Goal: Complete application form: Complete application form

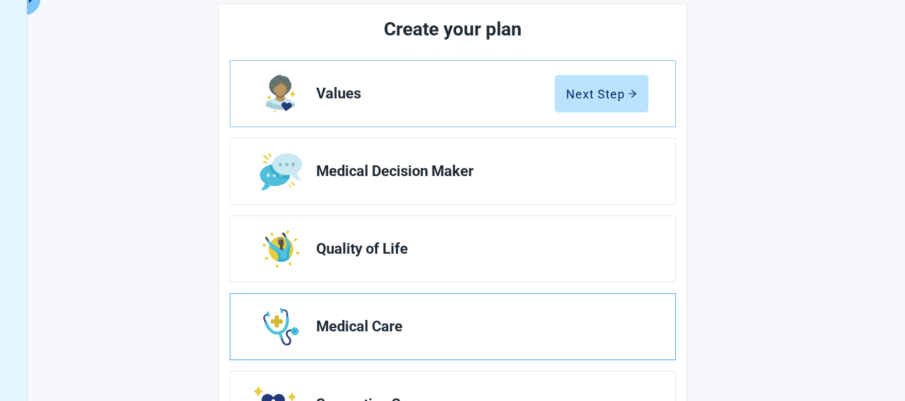
scroll to position [110, 0]
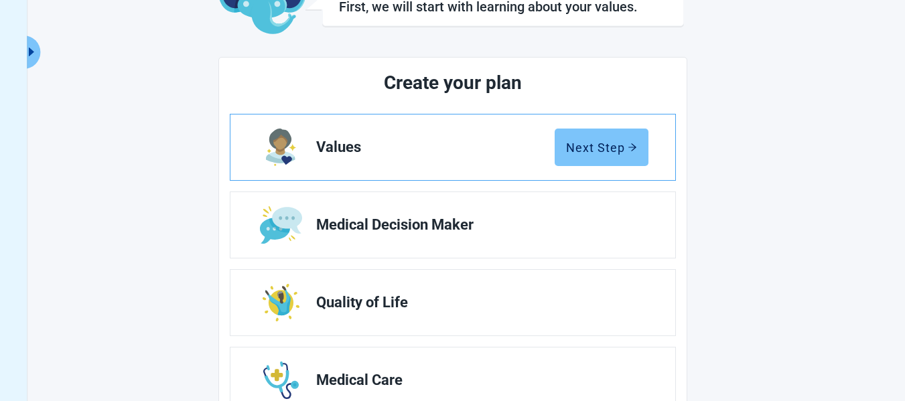
click at [606, 150] on div "Next Step" at bounding box center [601, 147] width 71 height 13
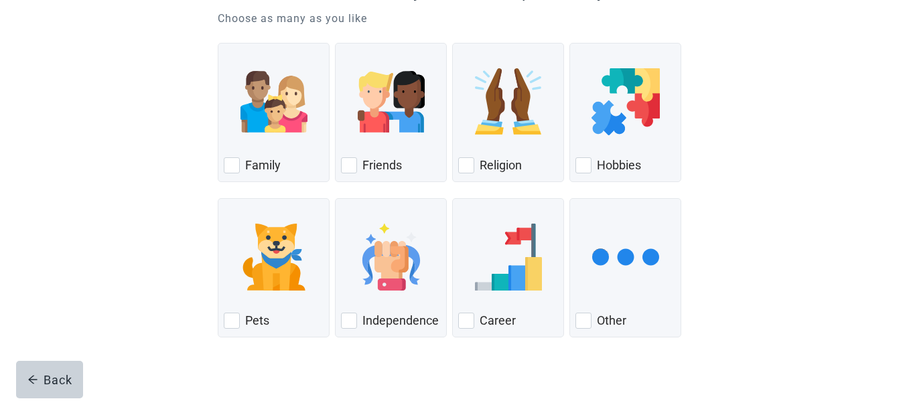
scroll to position [175, 0]
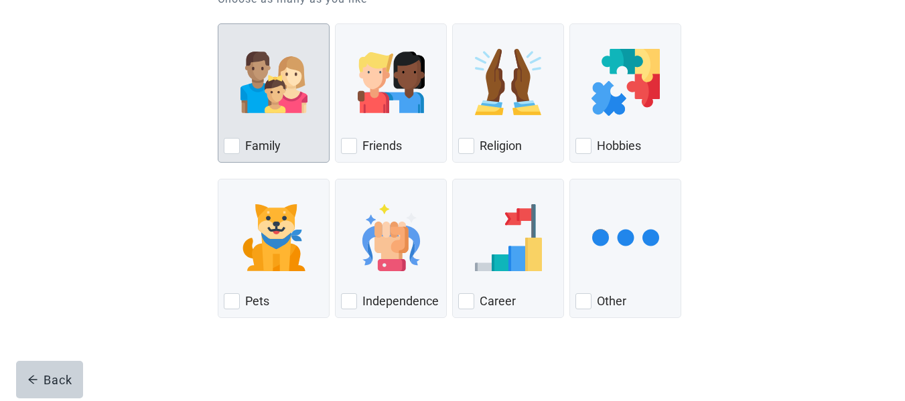
click at [231, 146] on div "Family, checkbox, not checked" at bounding box center [232, 146] width 16 height 16
click at [218, 24] on input "Family" at bounding box center [218, 23] width 1 height 1
checkbox input "true"
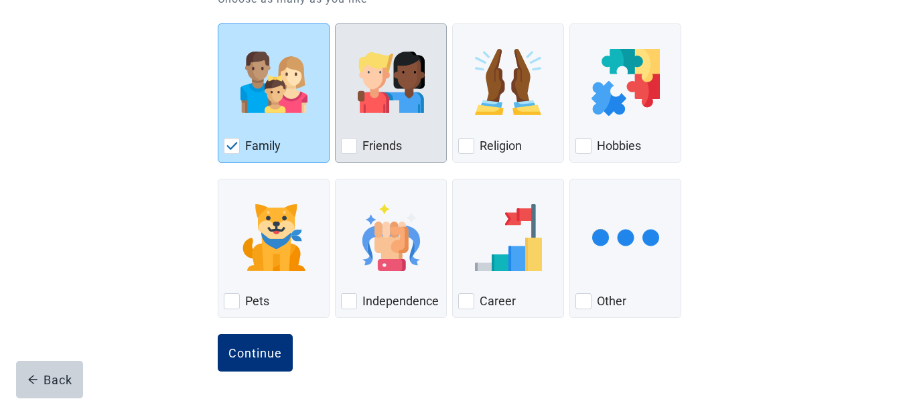
click at [350, 143] on div "Friends, checkbox, not checked" at bounding box center [349, 146] width 16 height 16
click at [336, 24] on input "Friends" at bounding box center [335, 23] width 1 height 1
checkbox input "true"
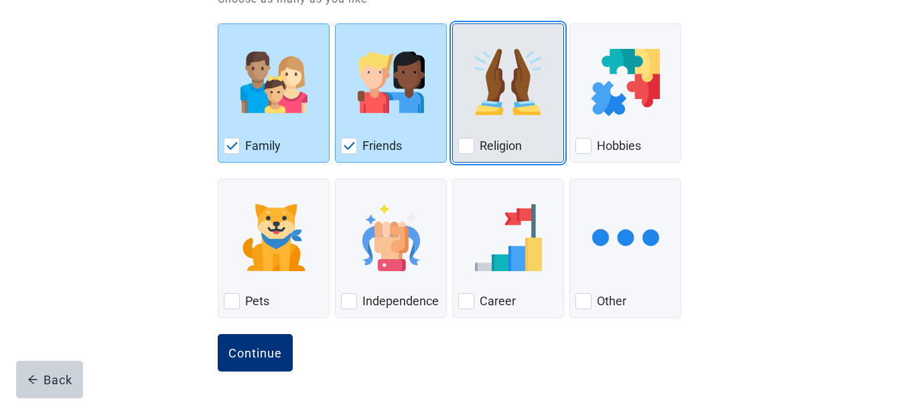
click at [469, 147] on div "Religion, checkbox, not checked" at bounding box center [466, 146] width 16 height 16
click at [453, 24] on input "Religion" at bounding box center [452, 23] width 1 height 1
checkbox input "true"
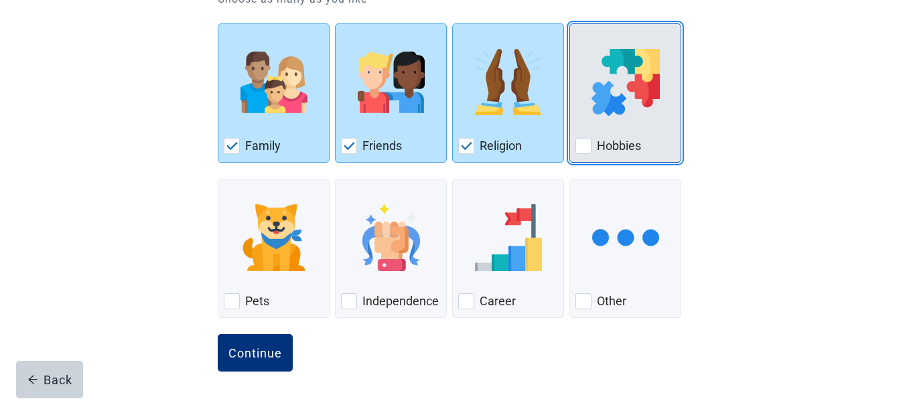
click at [588, 147] on div "Hobbies, checkbox, not checked" at bounding box center [584, 146] width 16 height 16
click at [570, 24] on input "Hobbies" at bounding box center [570, 23] width 1 height 1
checkbox input "true"
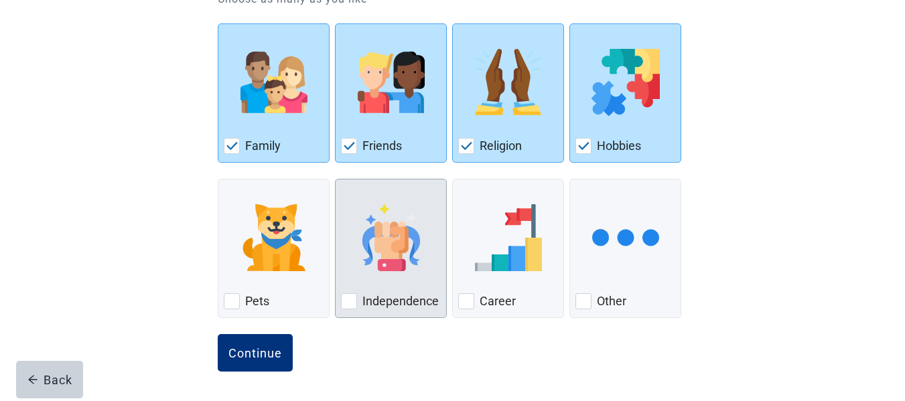
click at [353, 302] on div "Independence, checkbox, not checked" at bounding box center [349, 301] width 16 height 16
click at [336, 180] on input "Independence" at bounding box center [335, 179] width 1 height 1
checkbox input "true"
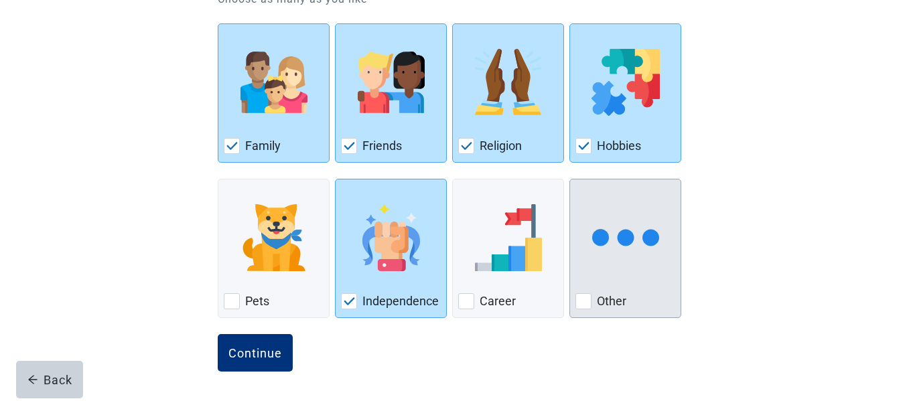
click at [587, 297] on div "Other, checkbox, not checked" at bounding box center [584, 301] width 16 height 16
click at [570, 180] on input "Other" at bounding box center [570, 179] width 1 height 1
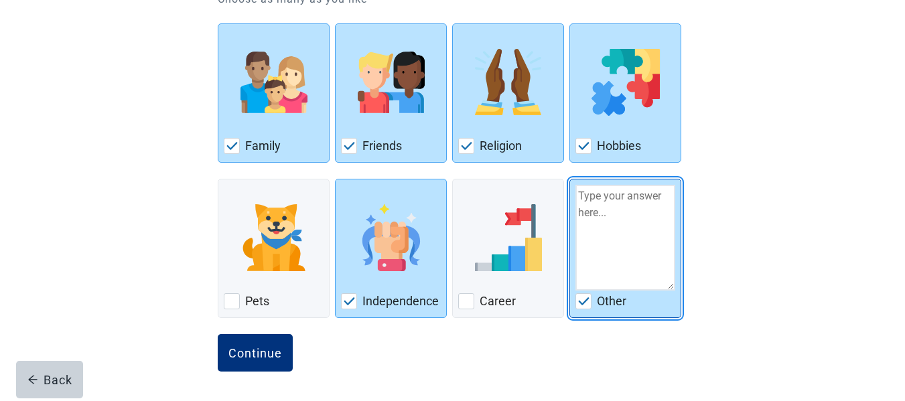
click at [578, 302] on img "Other, checkbox, checked" at bounding box center [584, 301] width 12 height 8
click at [570, 180] on input "Other" at bounding box center [570, 179] width 1 height 1
checkbox input "false"
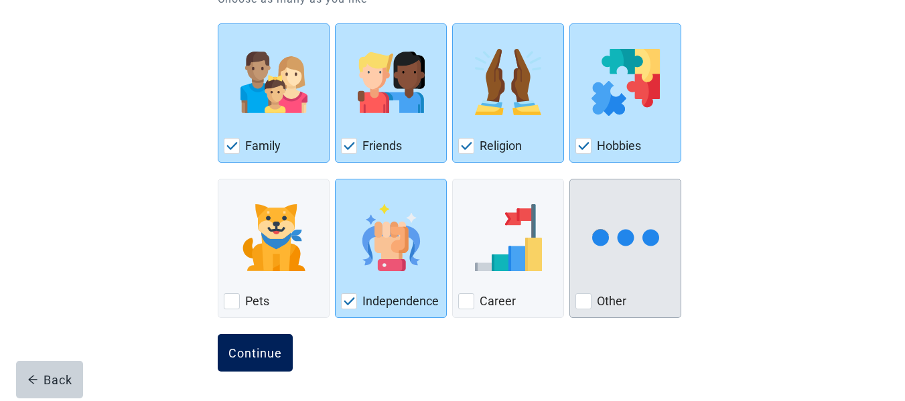
click at [256, 353] on div "Continue" at bounding box center [255, 352] width 54 height 13
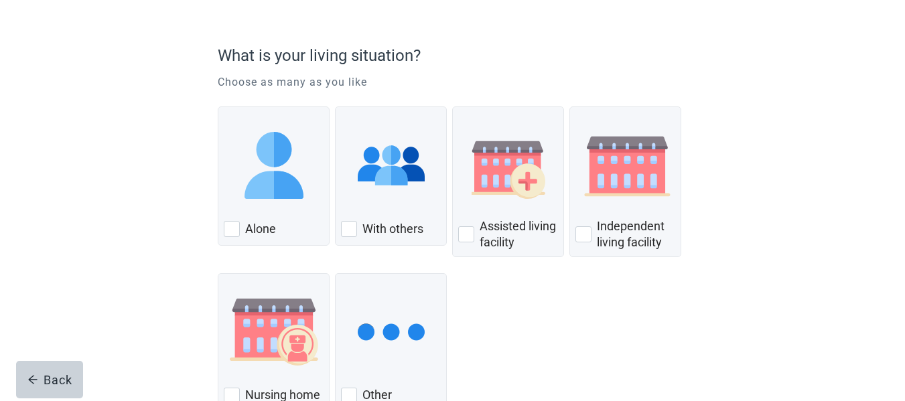
scroll to position [134, 0]
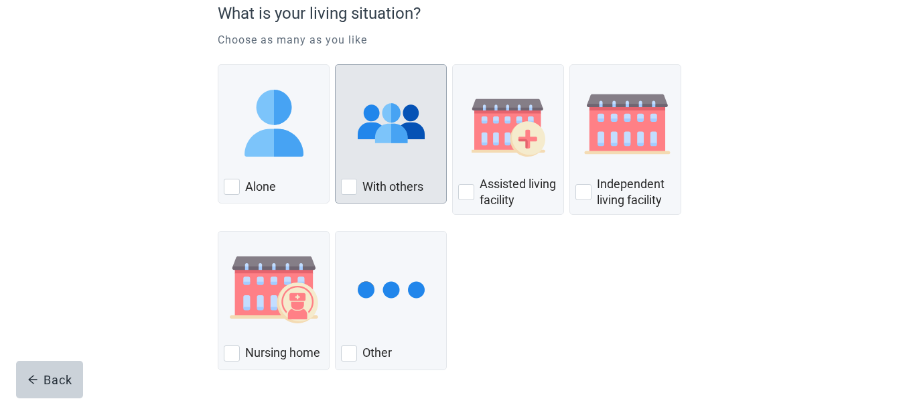
click at [348, 186] on div "With Others, checkbox, not checked" at bounding box center [349, 187] width 16 height 16
click at [336, 65] on input "With others" at bounding box center [335, 64] width 1 height 1
checkbox input "true"
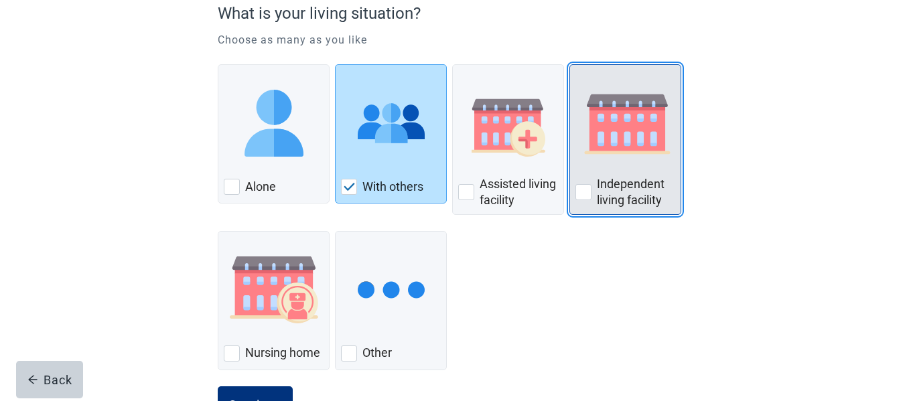
click at [584, 190] on div "Independent Living Facility, checkbox, not checked" at bounding box center [584, 192] width 16 height 16
click at [570, 65] on input "Independent living facility" at bounding box center [570, 64] width 1 height 1
checkbox input "true"
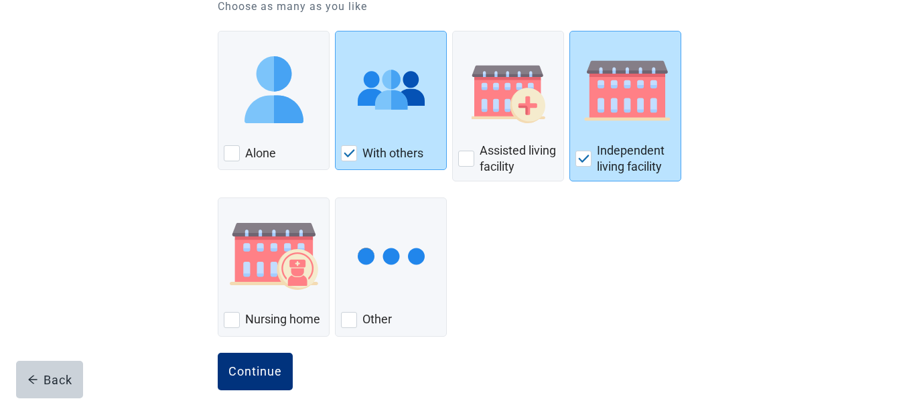
scroll to position [186, 0]
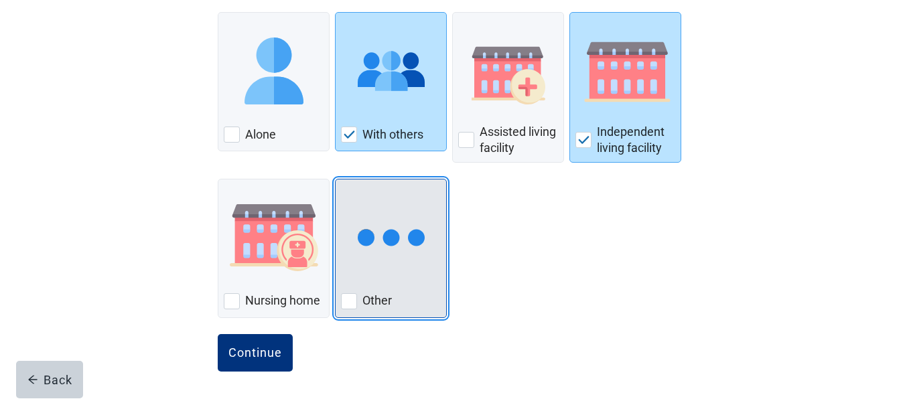
click at [348, 302] on div "Other, checkbox, not checked" at bounding box center [349, 301] width 16 height 16
click at [336, 180] on input "Other" at bounding box center [335, 179] width 1 height 1
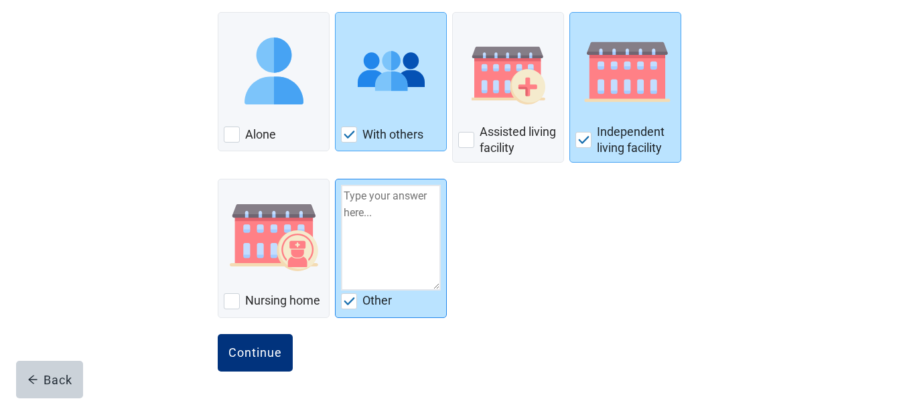
click at [348, 302] on img "Other, checkbox, checked" at bounding box center [350, 301] width 12 height 8
click at [336, 180] on input "Other" at bounding box center [335, 179] width 1 height 1
checkbox input "false"
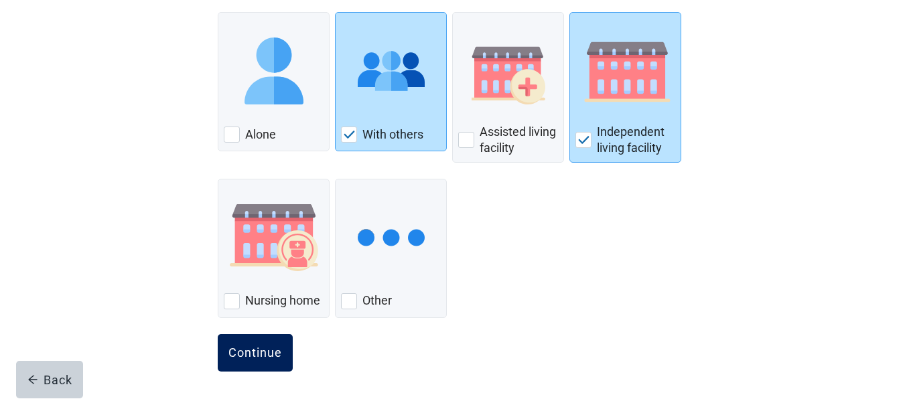
click at [244, 353] on div "Continue" at bounding box center [255, 352] width 54 height 13
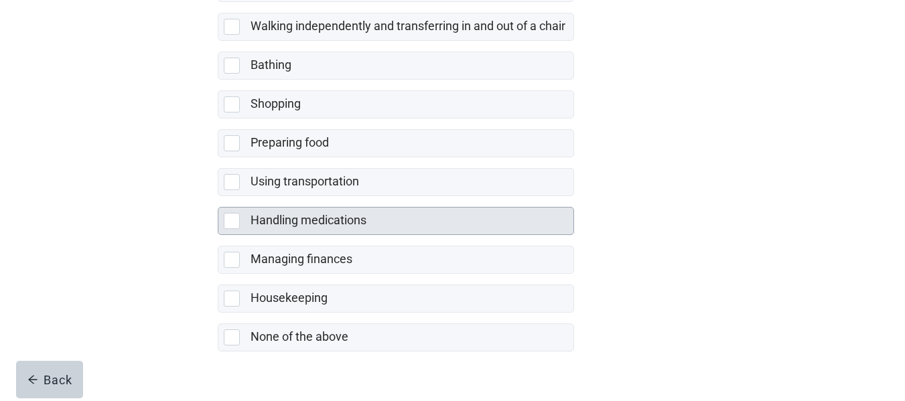
scroll to position [335, 0]
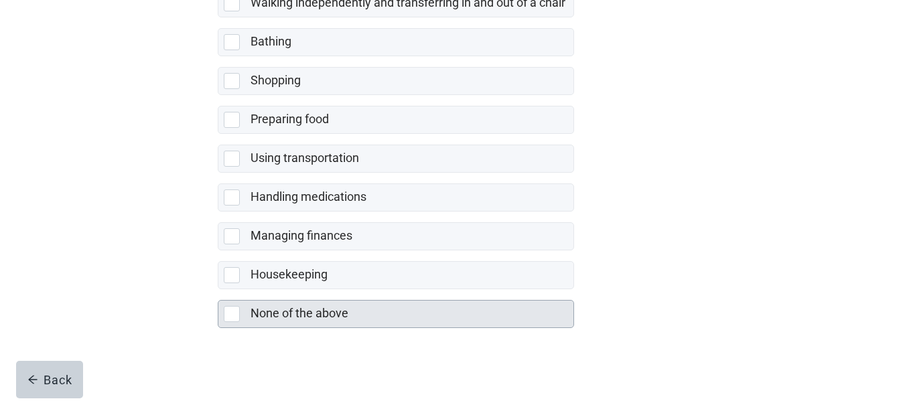
click at [229, 318] on div "None of the above, checkbox, not selected" at bounding box center [232, 314] width 16 height 16
click at [218, 290] on input "None of the above" at bounding box center [218, 289] width 1 height 1
checkbox input "true"
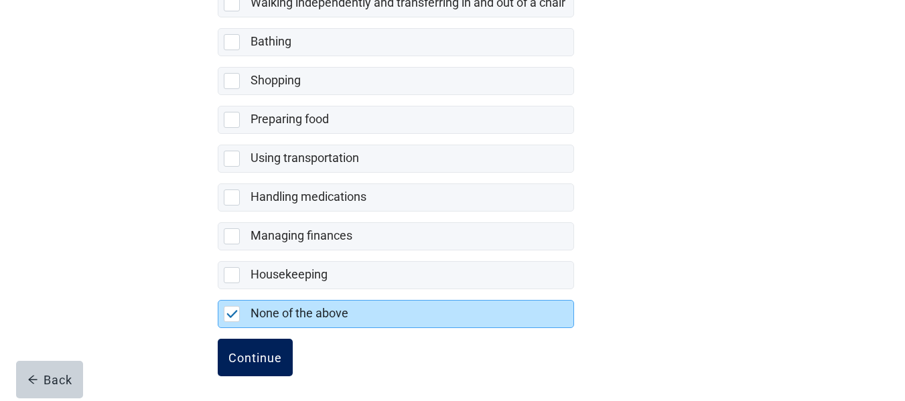
click at [237, 358] on div "Continue" at bounding box center [255, 357] width 54 height 13
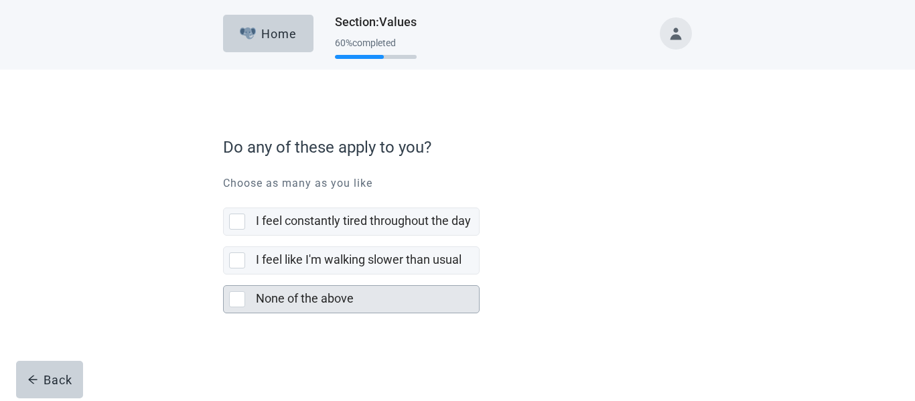
click at [234, 301] on div "None of the above, checkbox, not selected" at bounding box center [237, 299] width 16 height 16
click at [224, 275] on input "None of the above" at bounding box center [223, 275] width 1 height 1
checkbox input "true"
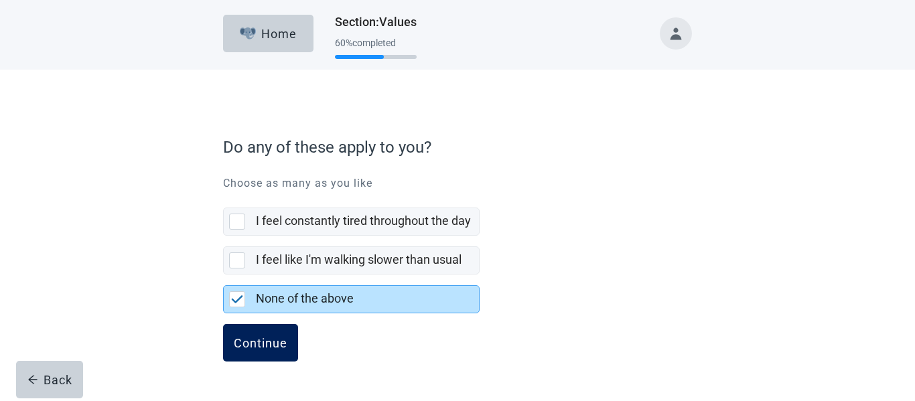
click at [257, 338] on div "Continue" at bounding box center [261, 342] width 54 height 13
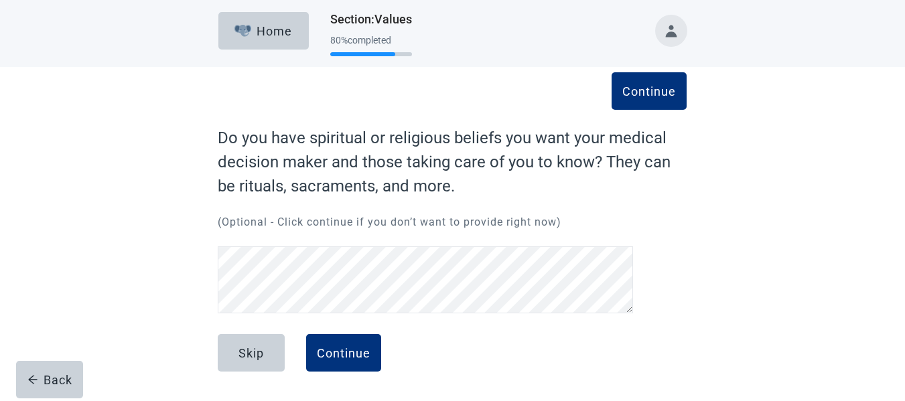
scroll to position [3, 0]
click at [350, 353] on div "Continue" at bounding box center [344, 352] width 54 height 13
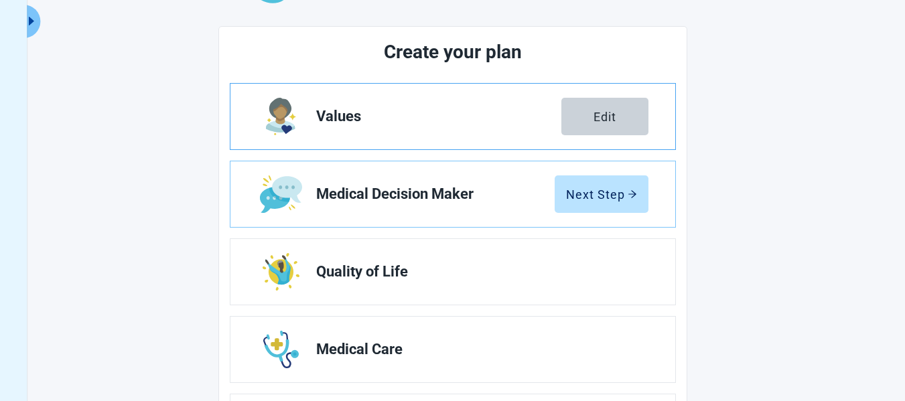
scroll to position [204, 0]
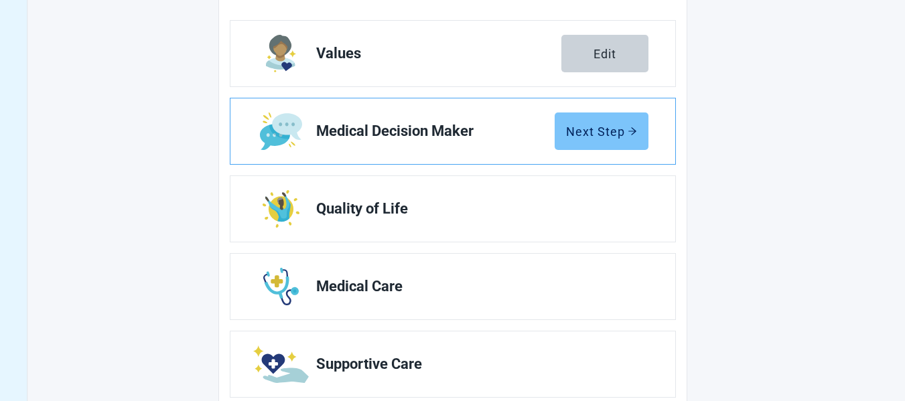
click at [608, 125] on div "Next Step" at bounding box center [601, 131] width 71 height 13
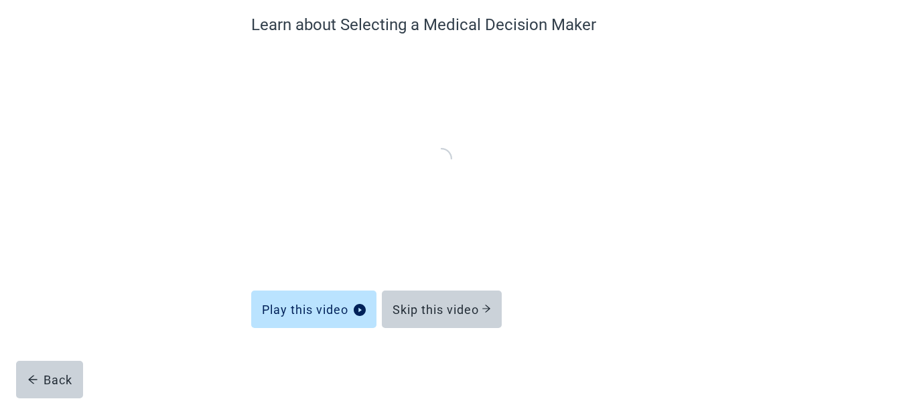
scroll to position [115, 0]
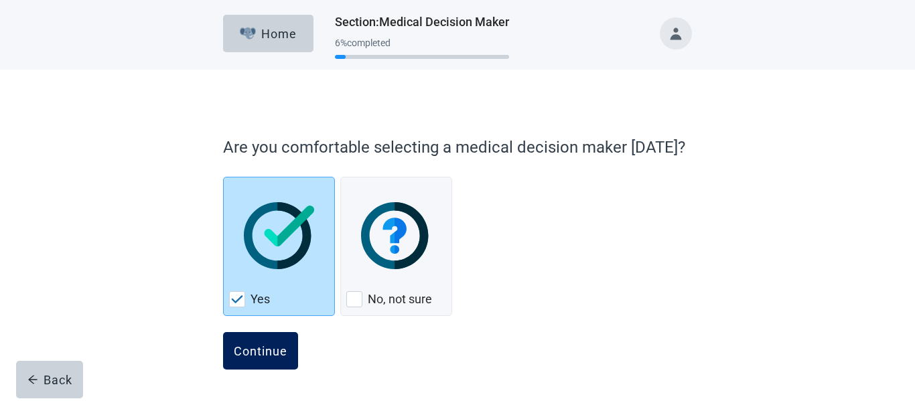
click at [265, 348] on div "Continue" at bounding box center [261, 350] width 54 height 13
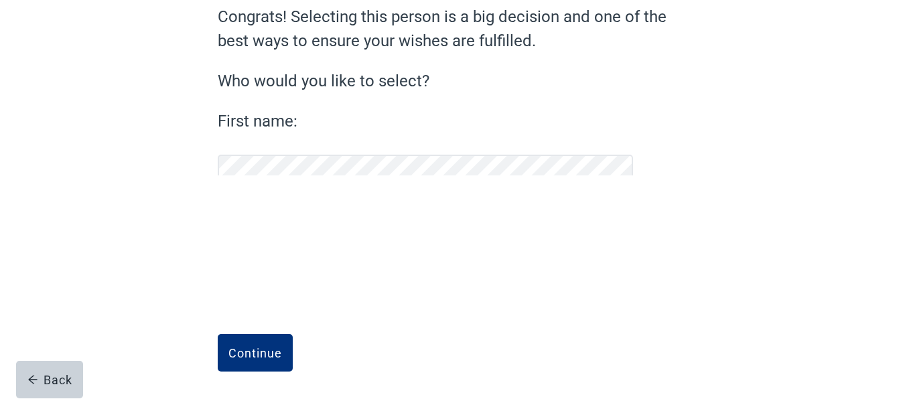
scroll to position [124, 0]
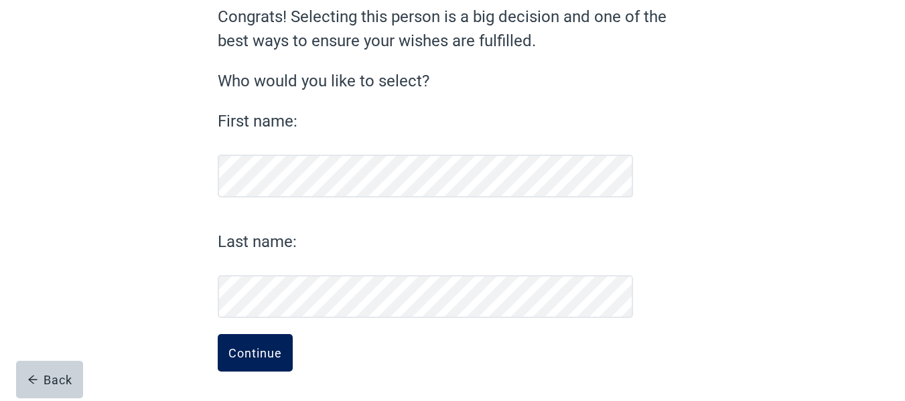
click at [269, 358] on div "Continue" at bounding box center [255, 352] width 54 height 13
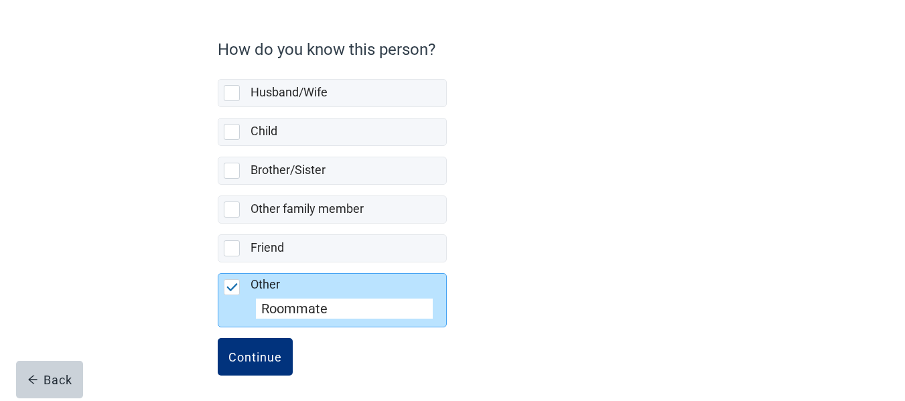
scroll to position [102, 0]
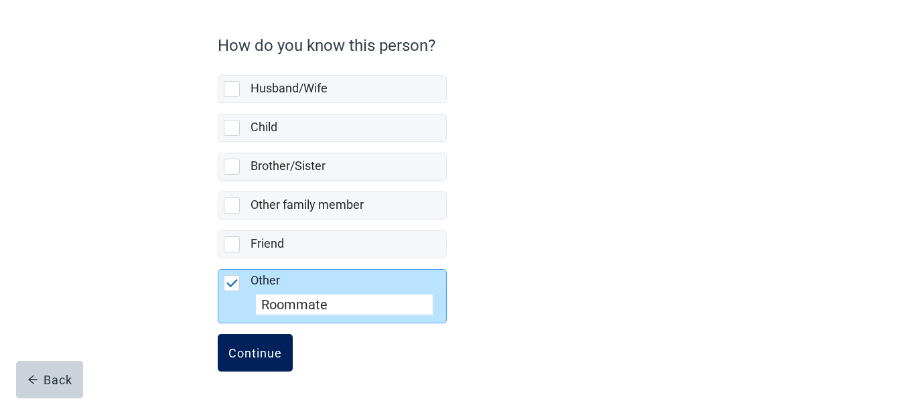
click at [255, 358] on div "Continue" at bounding box center [255, 352] width 54 height 13
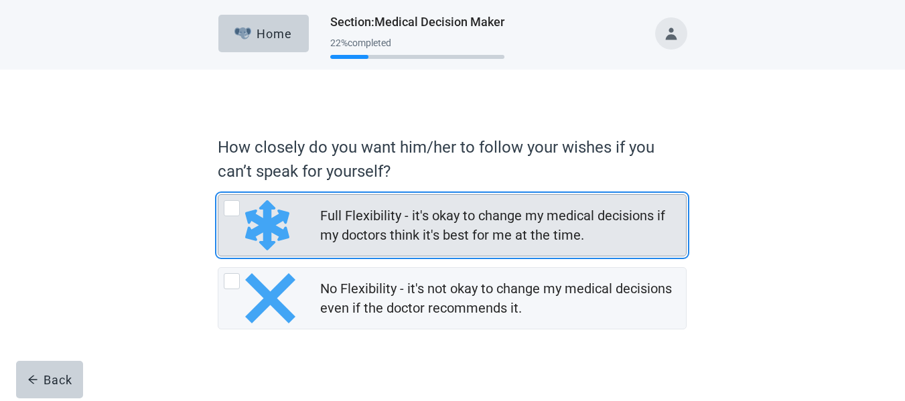
drag, startPoint x: 235, startPoint y: 212, endPoint x: 245, endPoint y: 222, distance: 14.7
click at [235, 212] on div "Full Flexibility - it's okay to change my medical decisions if my doctors think…" at bounding box center [232, 208] width 16 height 16
click at [218, 195] on input "Full Flexibility - it's okay to change my medical decisions if my doctors think…" at bounding box center [218, 194] width 1 height 1
radio input "true"
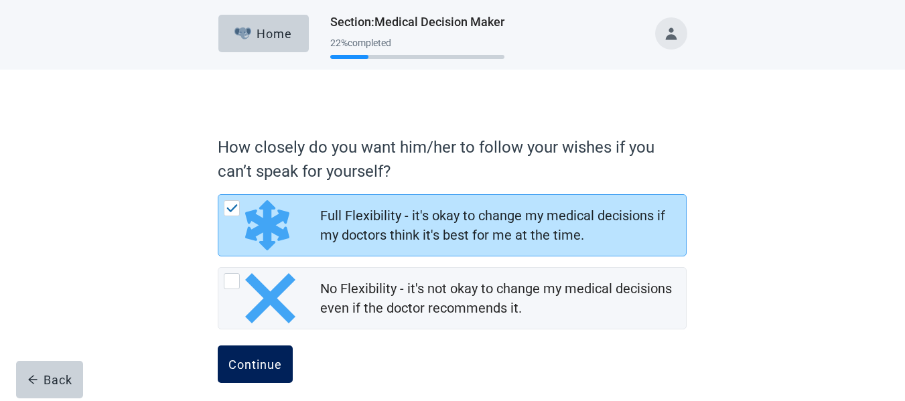
click at [270, 360] on div "Continue" at bounding box center [255, 364] width 54 height 13
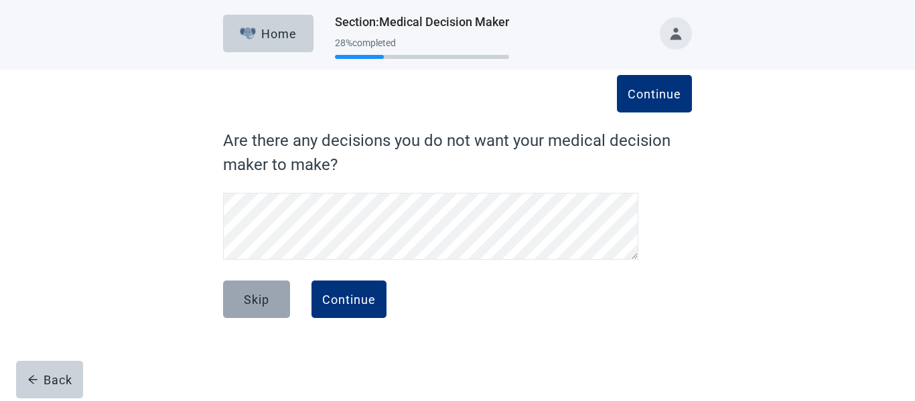
click at [267, 299] on div "Skip" at bounding box center [256, 299] width 25 height 13
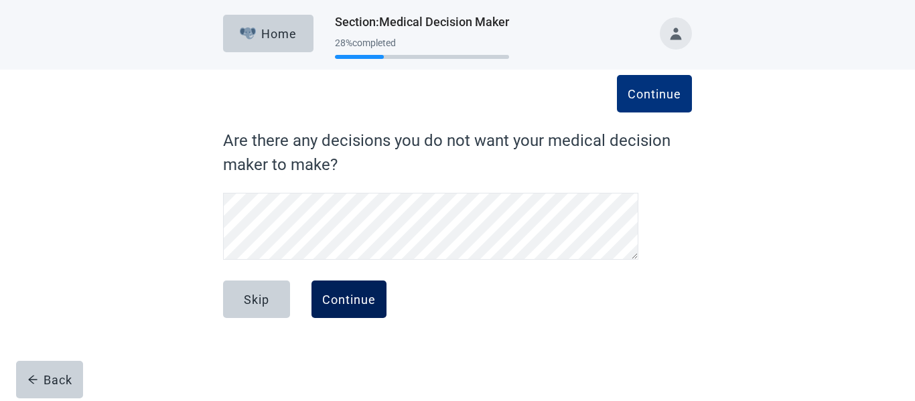
click at [356, 300] on div "Continue" at bounding box center [349, 299] width 54 height 13
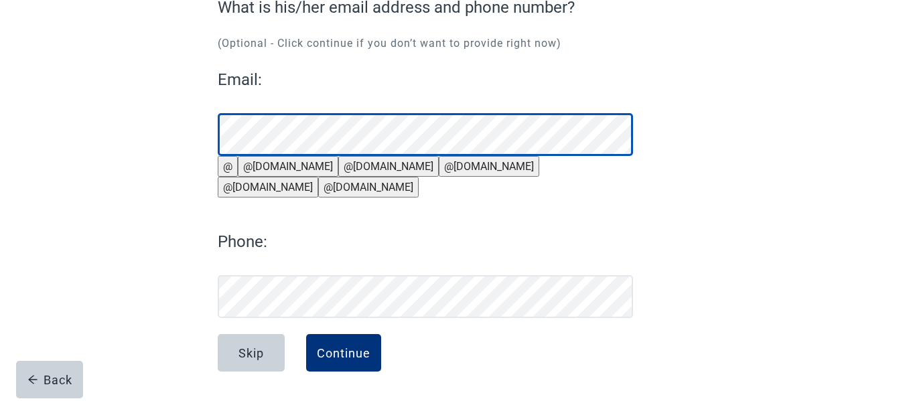
scroll to position [165, 0]
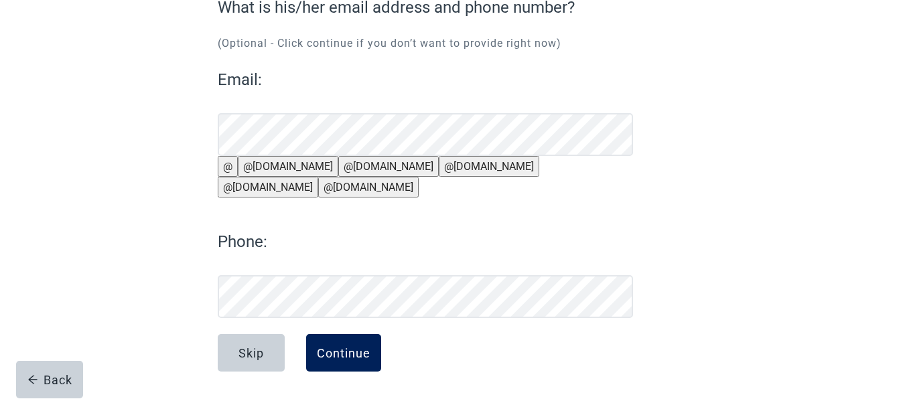
click at [368, 352] on div "Continue" at bounding box center [344, 352] width 54 height 13
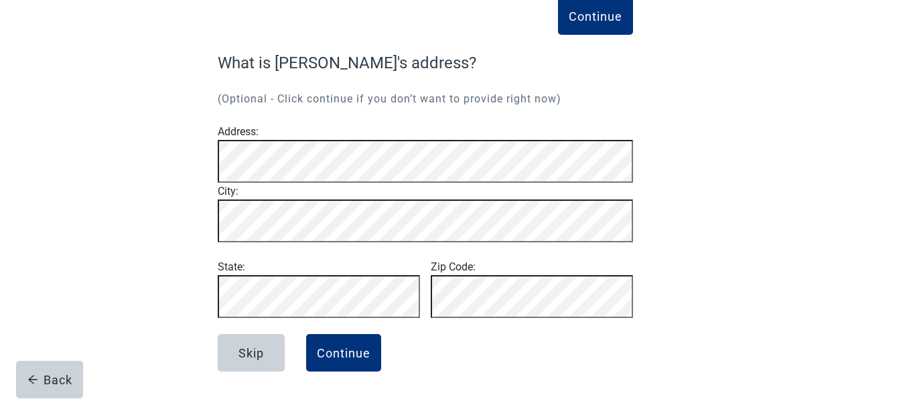
scroll to position [120, 0]
click at [346, 354] on div "Continue" at bounding box center [344, 352] width 54 height 13
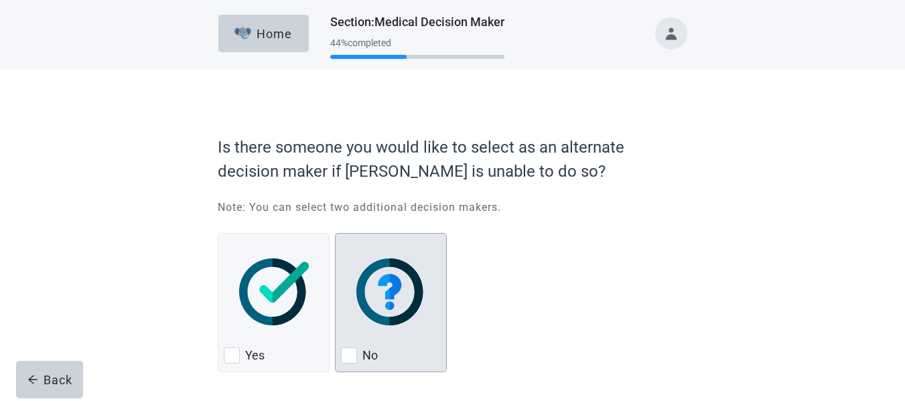
scroll to position [54, 0]
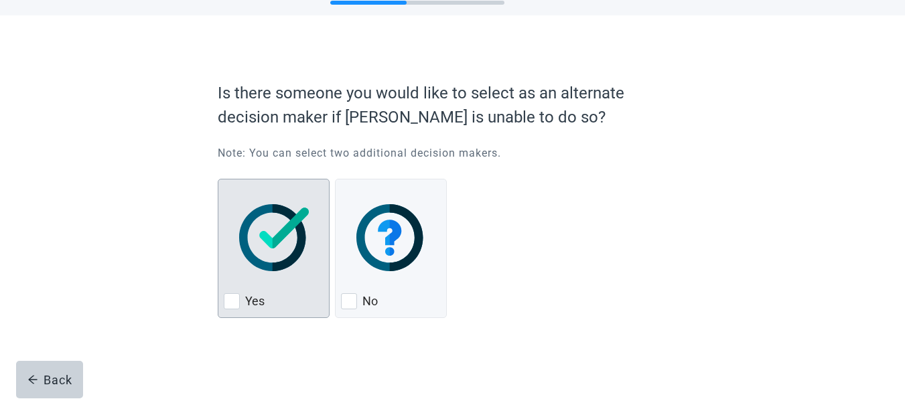
click at [226, 305] on div "Yes, checkbox, not checked" at bounding box center [232, 301] width 16 height 16
click at [218, 180] on input "Yes" at bounding box center [218, 179] width 1 height 1
checkbox input "true"
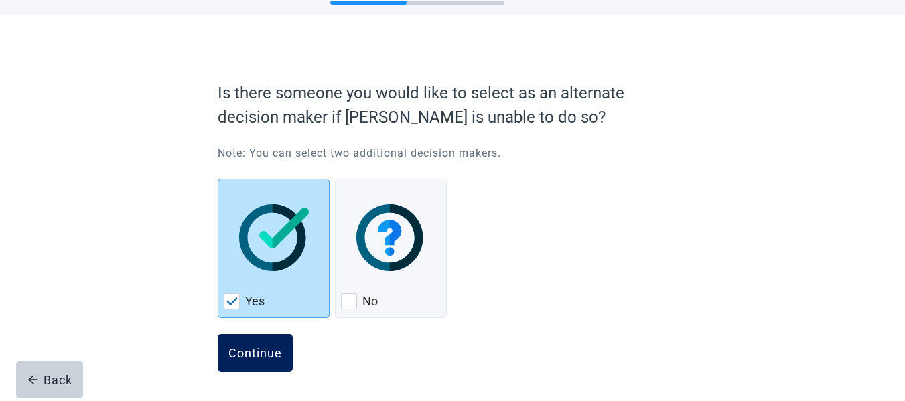
click at [251, 350] on div "Continue" at bounding box center [255, 352] width 54 height 13
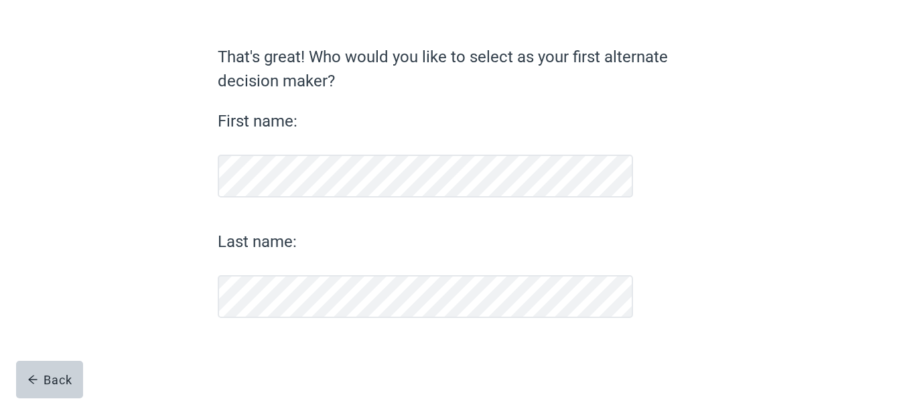
scroll to position [84, 0]
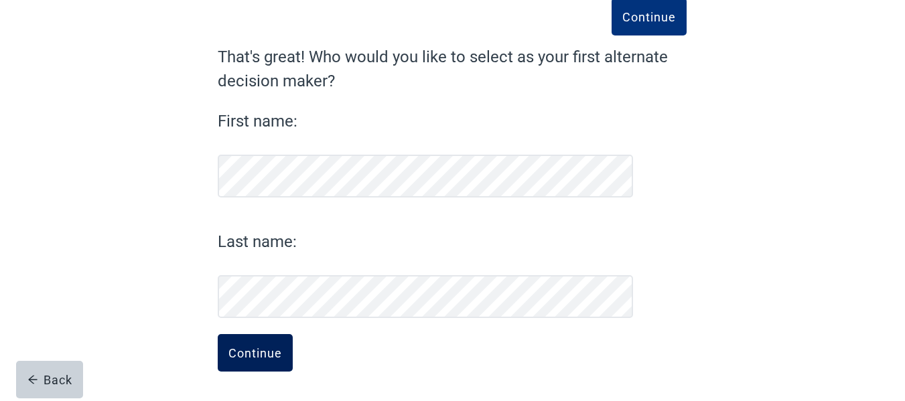
click at [258, 360] on div "Continue" at bounding box center [255, 352] width 54 height 13
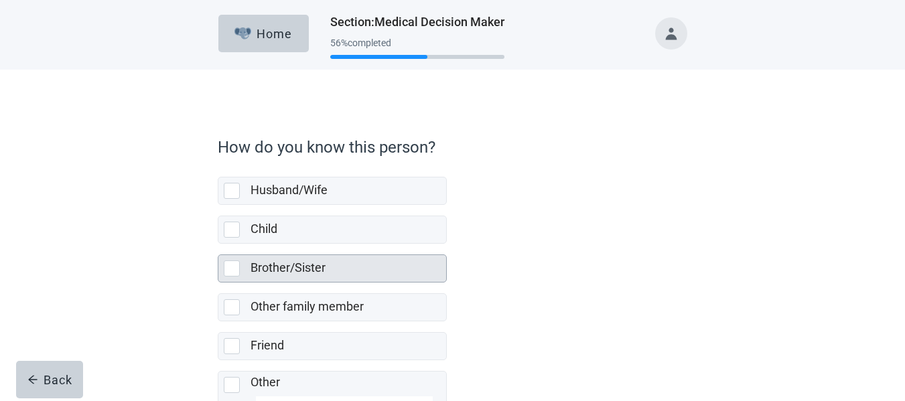
click at [232, 270] on div "Brother/Sister, checkbox, not selected" at bounding box center [232, 269] width 16 height 16
click at [218, 245] on input "Brother/Sister" at bounding box center [218, 244] width 1 height 1
checkbox input "true"
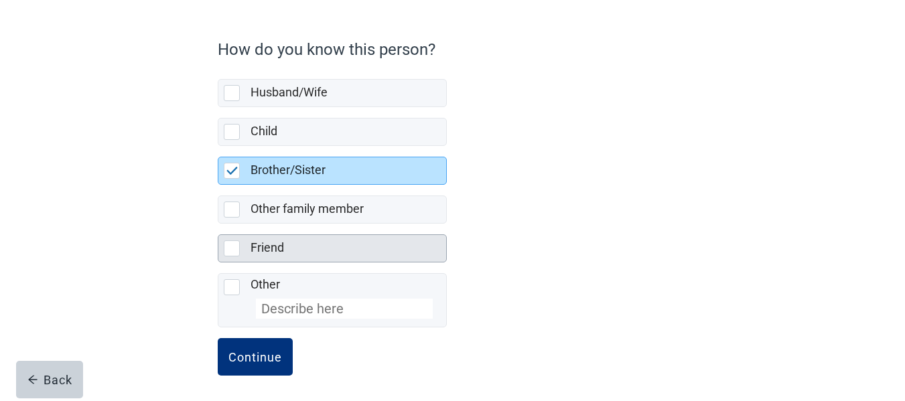
scroll to position [102, 0]
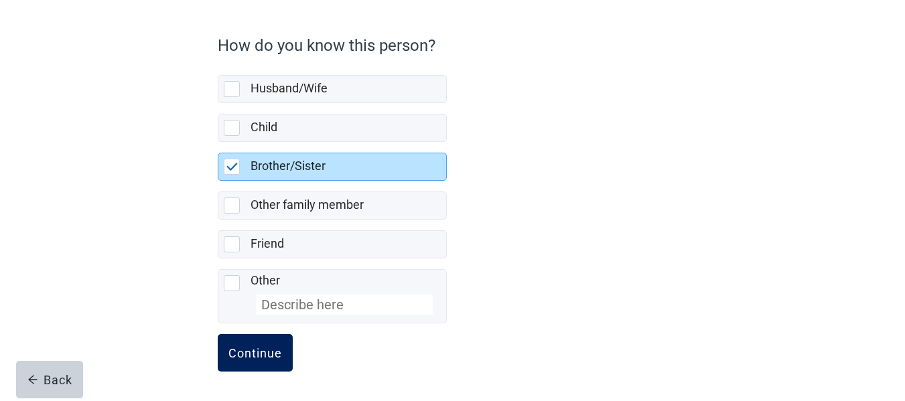
click at [265, 351] on div "Continue" at bounding box center [255, 352] width 54 height 13
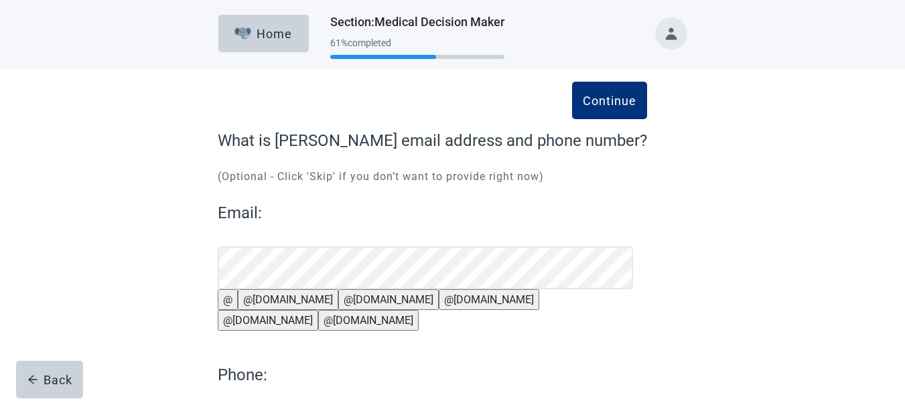
click at [318, 315] on button "@[DOMAIN_NAME]" at bounding box center [268, 320] width 101 height 21
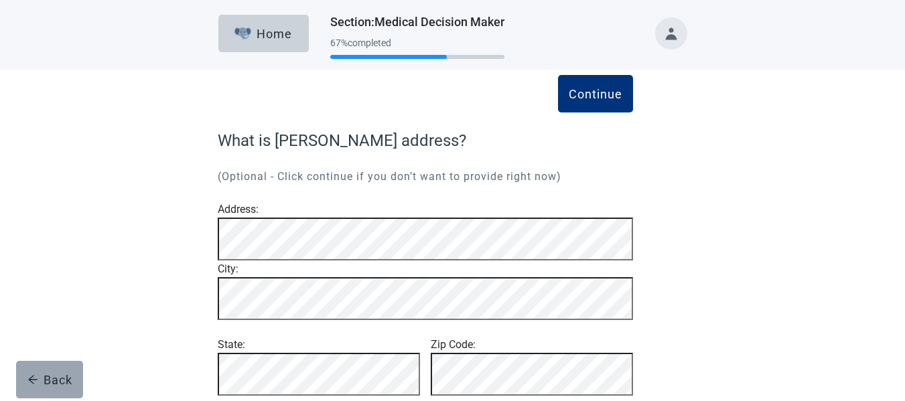
click at [65, 376] on div "Back" at bounding box center [49, 379] width 45 height 13
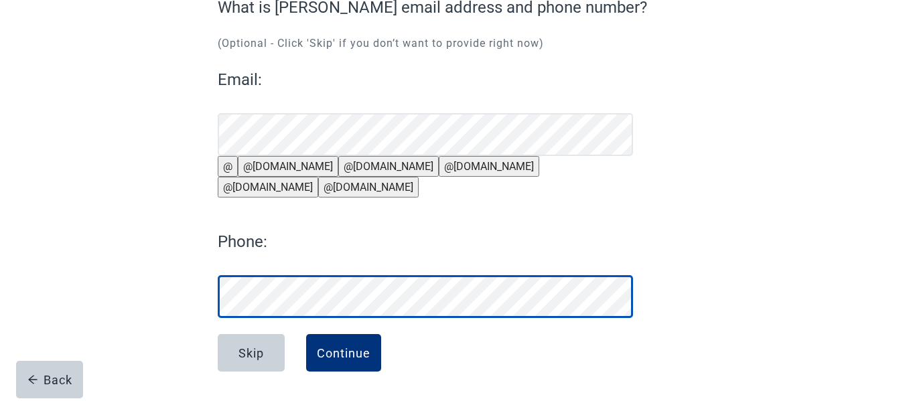
scroll to position [165, 0]
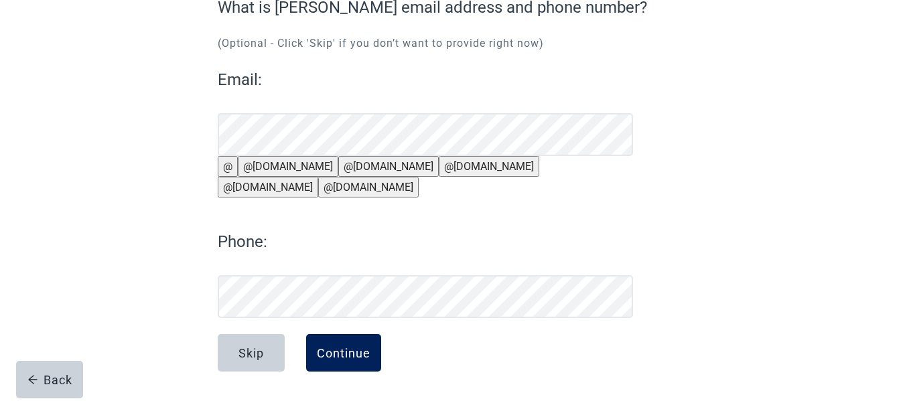
click at [334, 358] on div "Continue" at bounding box center [344, 352] width 54 height 13
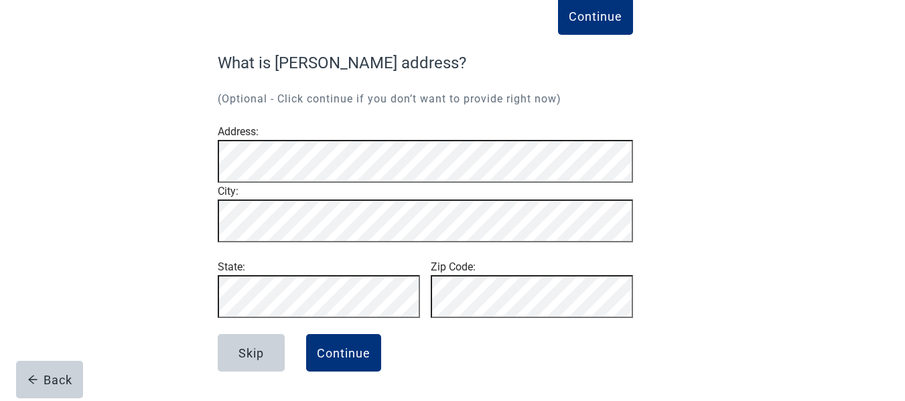
scroll to position [120, 0]
click at [360, 356] on div "Continue" at bounding box center [344, 352] width 54 height 13
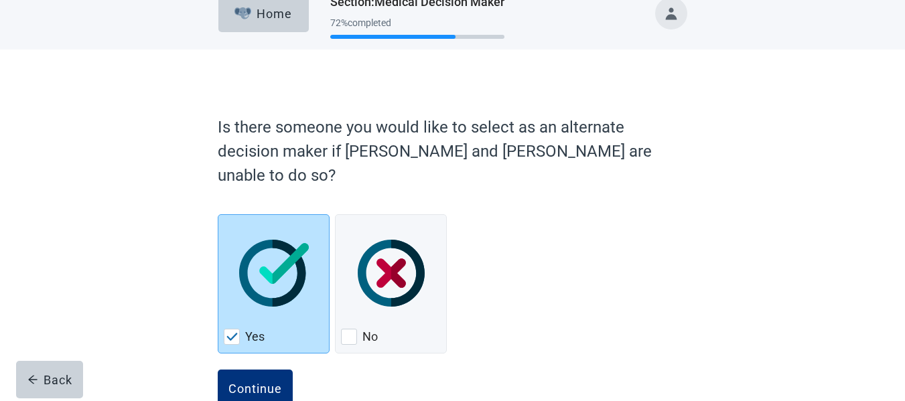
scroll to position [31, 0]
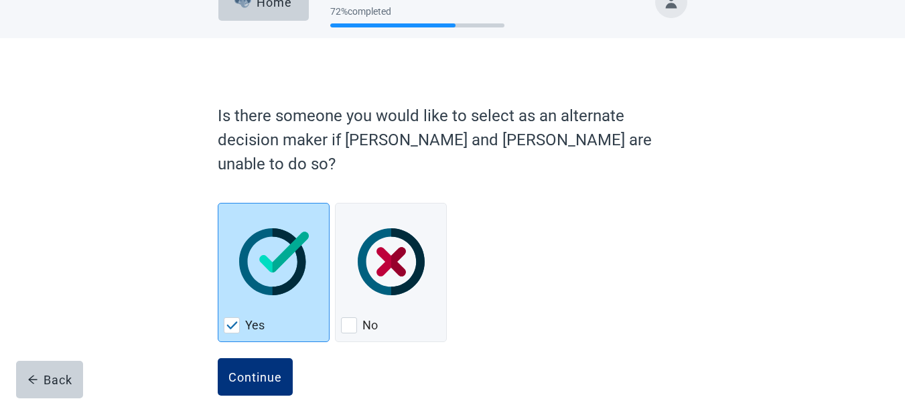
click at [230, 322] on img "Yes, checkbox, checked" at bounding box center [232, 326] width 12 height 8
click at [218, 204] on input "Yes" at bounding box center [218, 203] width 1 height 1
checkbox input "true"
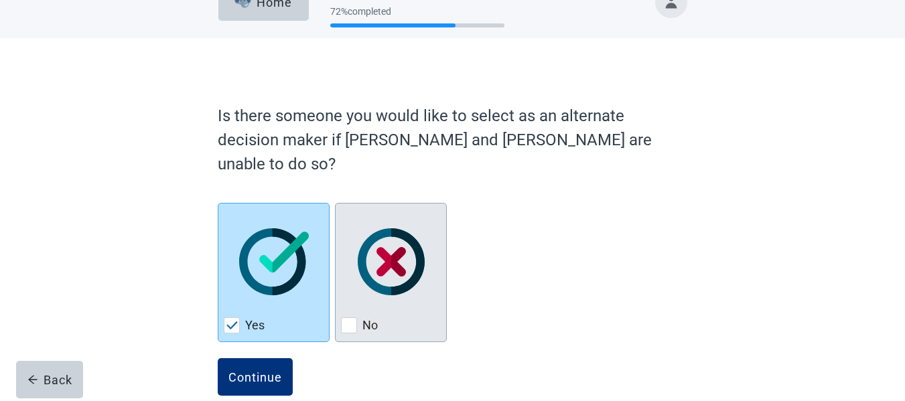
click at [348, 318] on div "No, checkbox, not checked" at bounding box center [349, 326] width 16 height 16
click at [336, 204] on input "No" at bounding box center [335, 203] width 1 height 1
checkbox input "true"
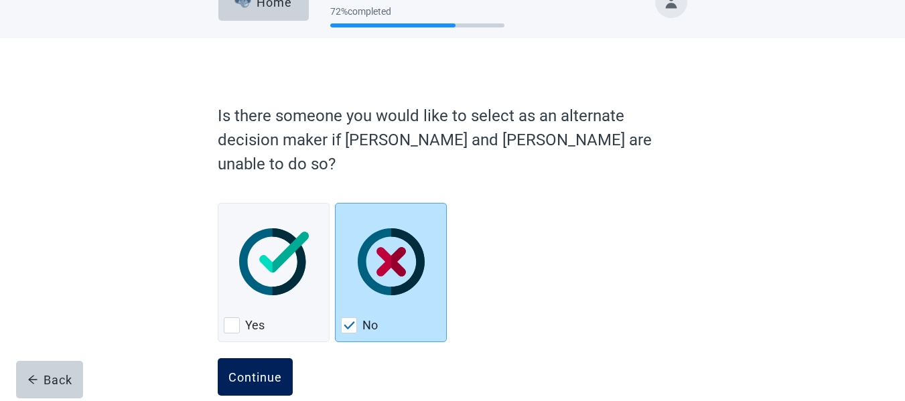
click at [270, 371] on div "Continue" at bounding box center [255, 377] width 54 height 13
checkbox input "true"
checkbox input "false"
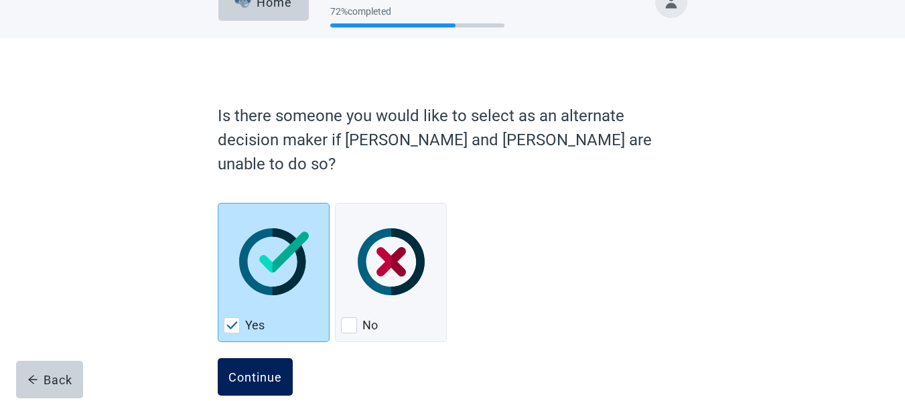
click at [251, 371] on div "Continue" at bounding box center [255, 377] width 54 height 13
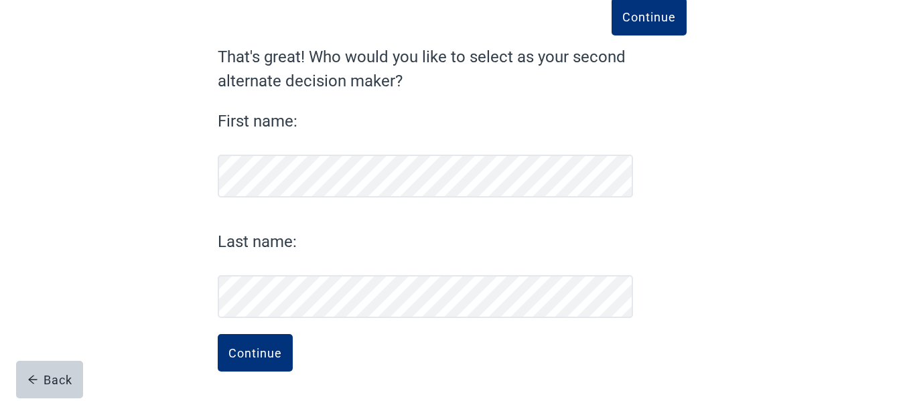
scroll to position [84, 0]
click at [267, 356] on div "Continue" at bounding box center [255, 352] width 54 height 13
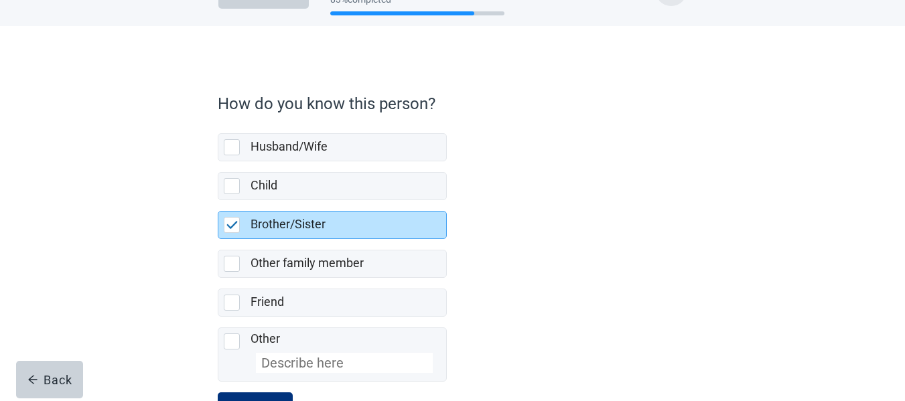
scroll to position [102, 0]
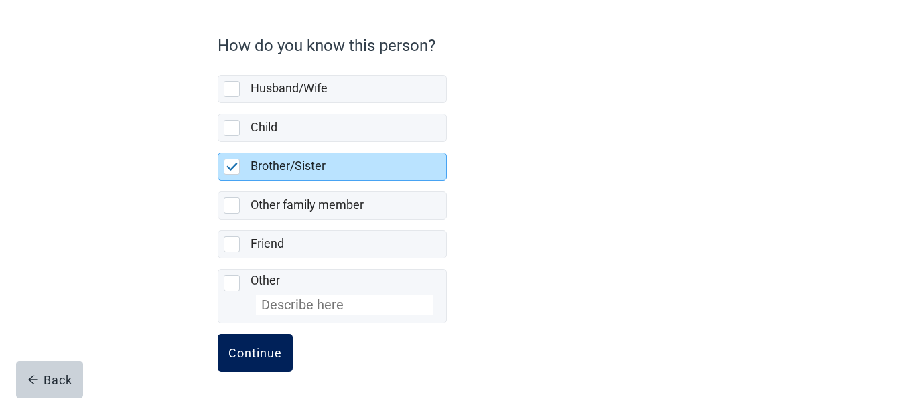
click at [263, 369] on button "Continue" at bounding box center [255, 353] width 75 height 38
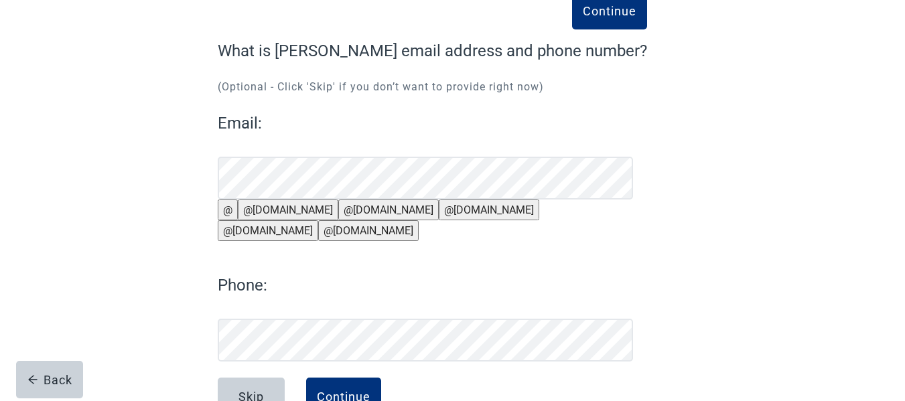
scroll to position [134, 0]
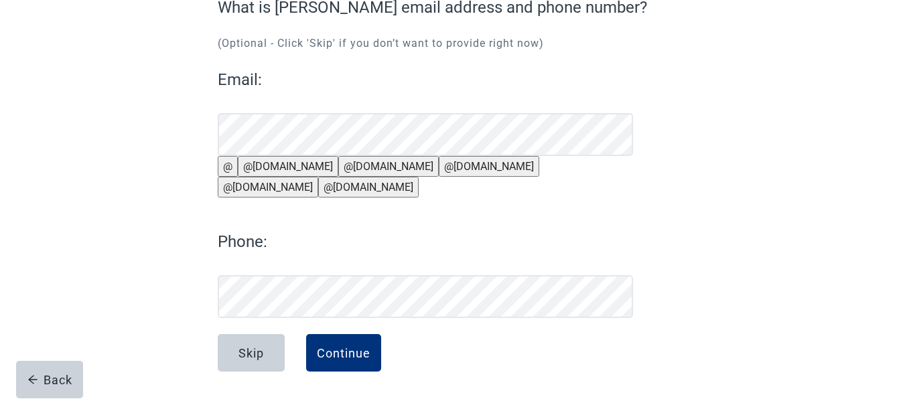
click at [318, 177] on button "@[DOMAIN_NAME]" at bounding box center [268, 187] width 101 height 21
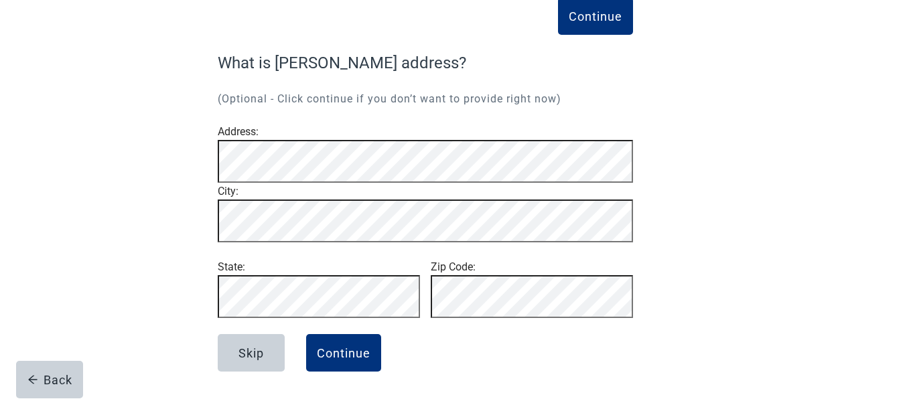
scroll to position [120, 0]
click at [52, 381] on div "Back" at bounding box center [49, 379] width 45 height 13
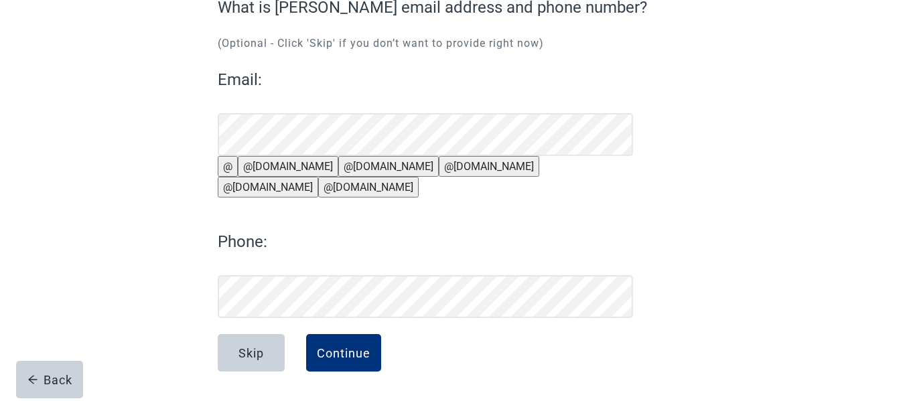
scroll to position [165, 0]
click at [337, 350] on div "Continue" at bounding box center [344, 352] width 54 height 13
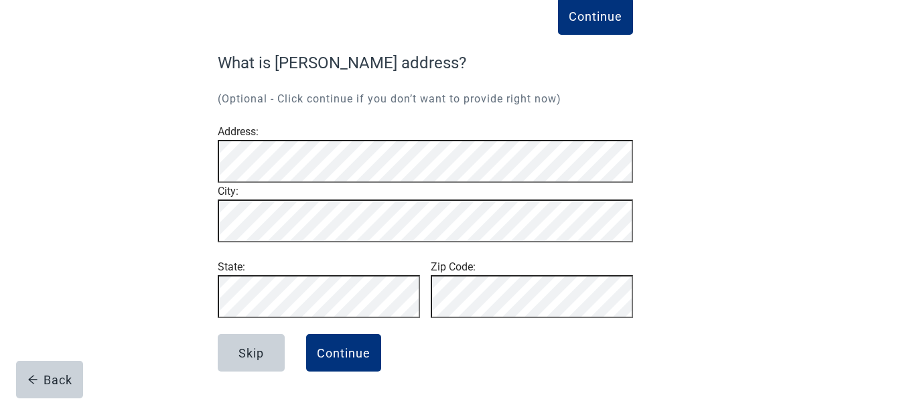
scroll to position [120, 0]
click at [356, 354] on div "Continue" at bounding box center [344, 352] width 54 height 13
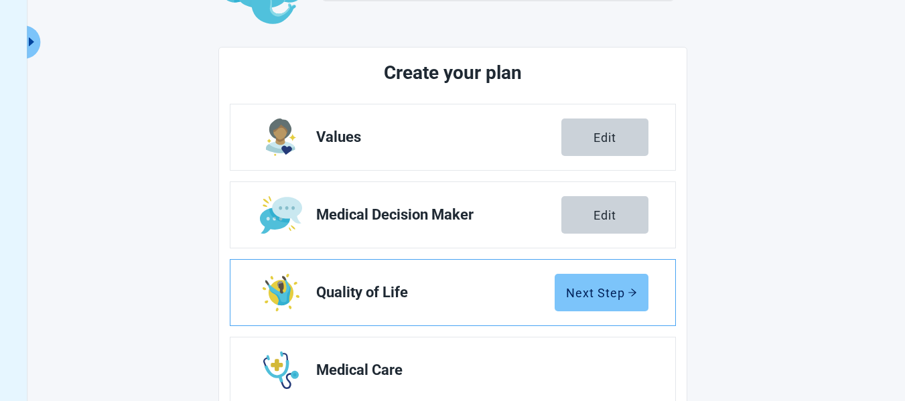
click at [598, 300] on div "Next Step" at bounding box center [601, 292] width 71 height 13
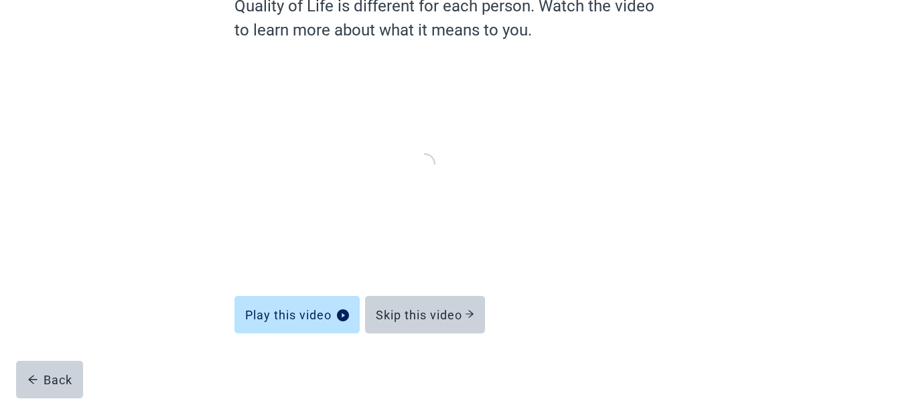
scroll to position [139, 0]
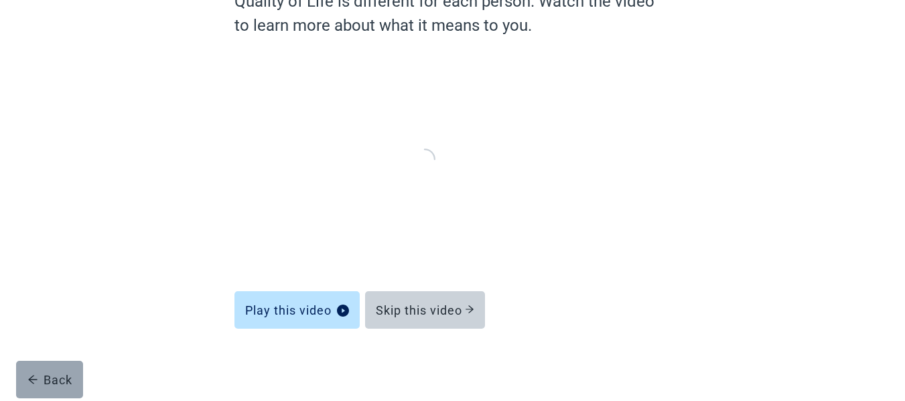
click at [64, 377] on div "Back" at bounding box center [49, 379] width 45 height 13
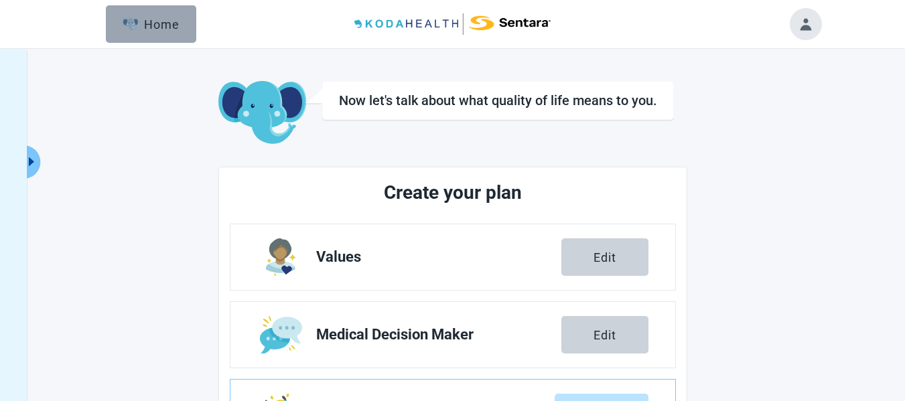
click at [157, 21] on div "Home" at bounding box center [152, 23] width 58 height 13
click at [155, 23] on div "Home" at bounding box center [152, 23] width 58 height 13
click at [805, 23] on button "Toggle account menu" at bounding box center [806, 24] width 32 height 32
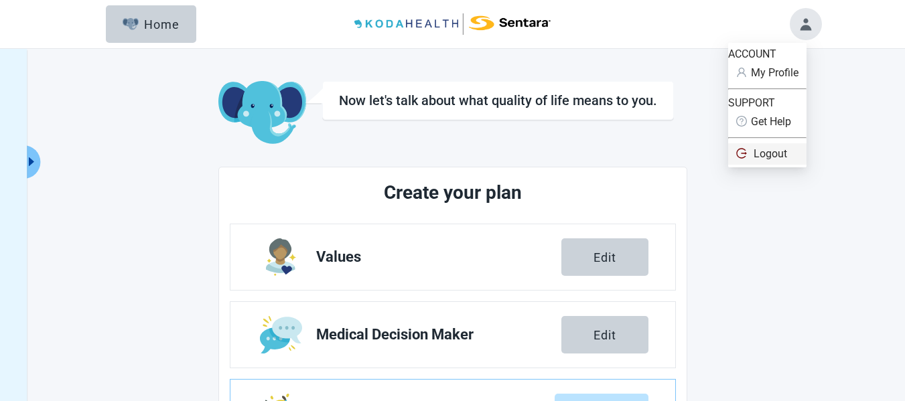
click at [779, 160] on span "Logout" at bounding box center [771, 153] width 34 height 13
